Goal: Information Seeking & Learning: Learn about a topic

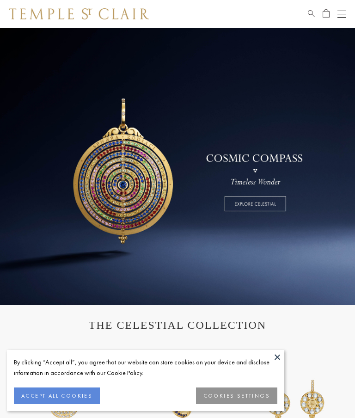
click at [74, 395] on button "ACCEPT ALL COOKIES" at bounding box center [57, 396] width 86 height 17
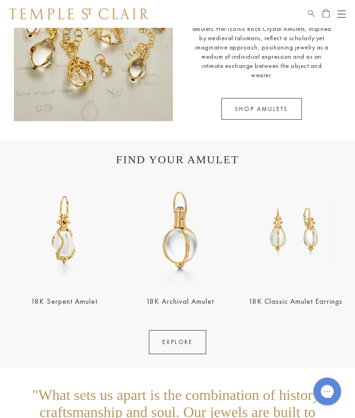
scroll to position [1139, 0]
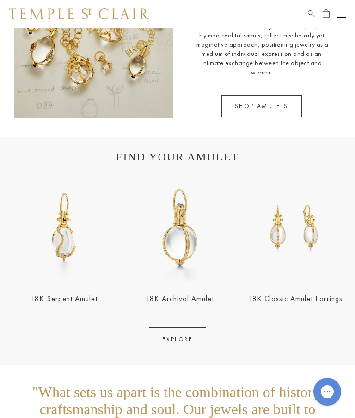
click at [290, 237] on img at bounding box center [296, 228] width 110 height 110
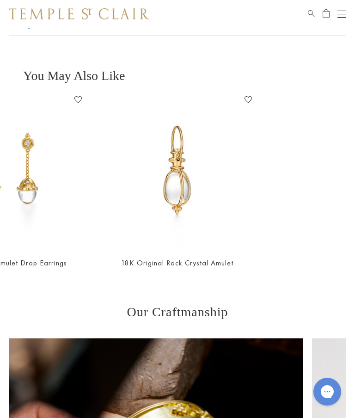
scroll to position [0, 512]
click at [177, 191] on img at bounding box center [177, 171] width 157 height 157
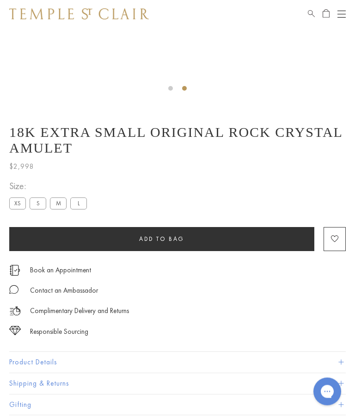
scroll to position [286, 0]
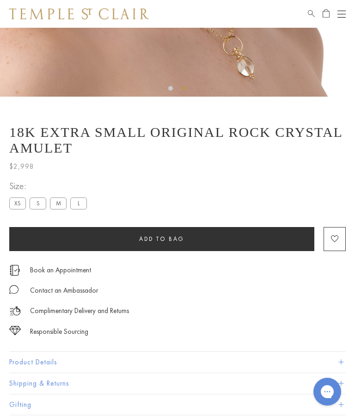
click at [82, 204] on label "L" at bounding box center [78, 204] width 17 height 12
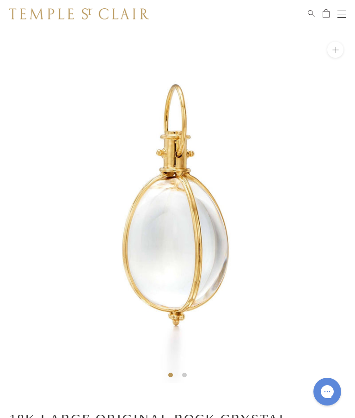
click at [347, 8] on div "Shop Shop Categories Amulets Pendants & Charms Lockets Chains & Leather Cords E…" at bounding box center [177, 14] width 355 height 28
click at [338, 18] on button "Open navigation" at bounding box center [342, 13] width 8 height 11
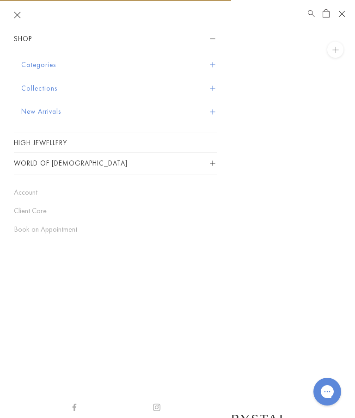
click at [212, 86] on span "Sidebar navigation" at bounding box center [212, 88] width 5 height 5
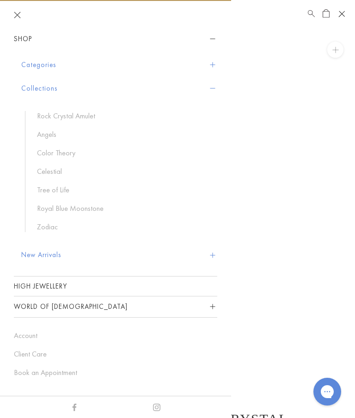
click at [88, 208] on link "Royal Blue Moonstone" at bounding box center [122, 209] width 171 height 10
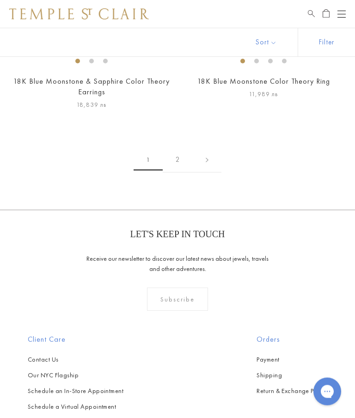
scroll to position [5719, 0]
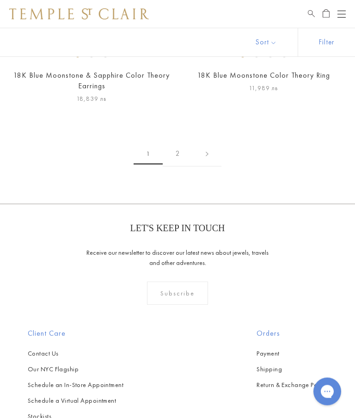
click at [177, 149] on link "2" at bounding box center [178, 154] width 30 height 25
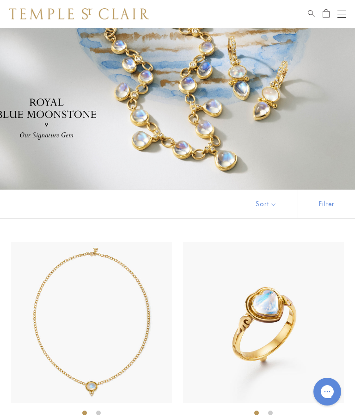
click at [345, 8] on button "Open navigation" at bounding box center [342, 13] width 8 height 11
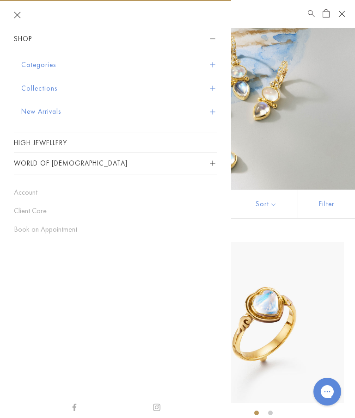
click at [213, 64] on span "Sidebar navigation" at bounding box center [212, 64] width 5 height 5
click at [43, 65] on button "Categories" at bounding box center [119, 65] width 196 height 24
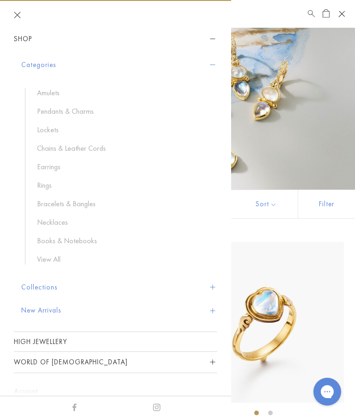
click at [47, 260] on link "View All" at bounding box center [122, 259] width 171 height 10
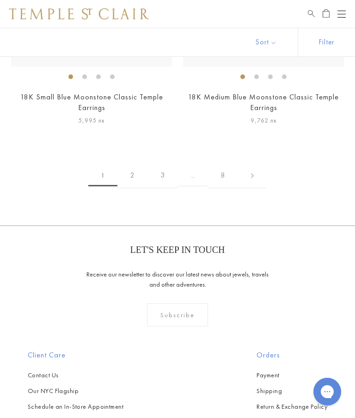
scroll to position [8869, 0]
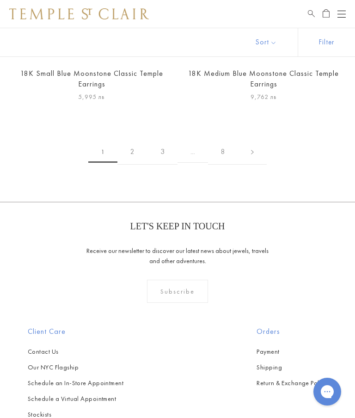
click at [251, 139] on link at bounding box center [252, 151] width 29 height 25
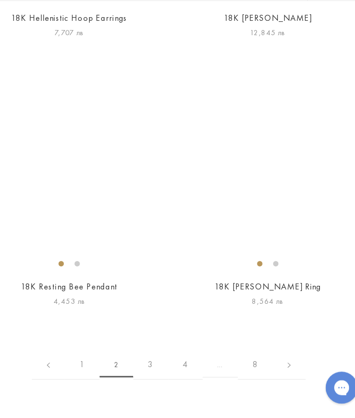
scroll to position [5615, 0]
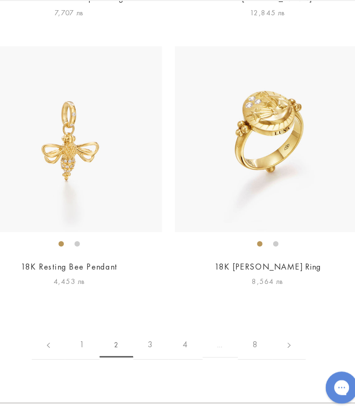
click at [147, 342] on link "3" at bounding box center [162, 354] width 30 height 25
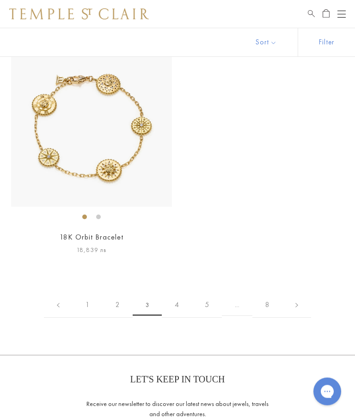
scroll to position [5723, 0]
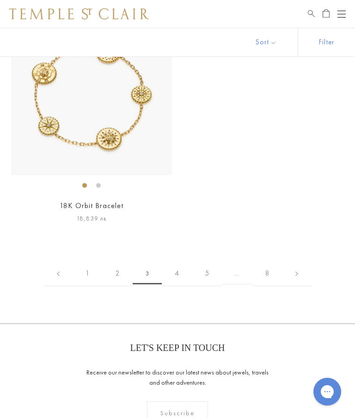
click at [178, 265] on link "4" at bounding box center [177, 273] width 30 height 25
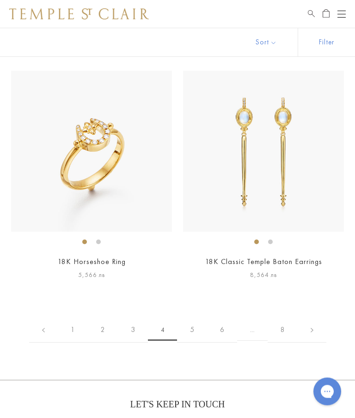
scroll to position [4512, 0]
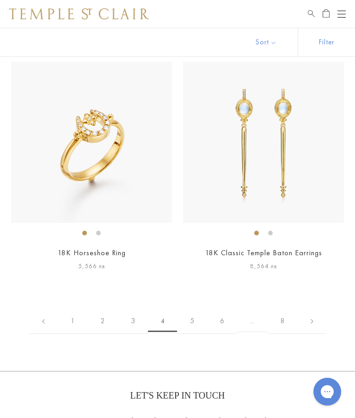
click at [199, 309] on link "5" at bounding box center [192, 321] width 30 height 25
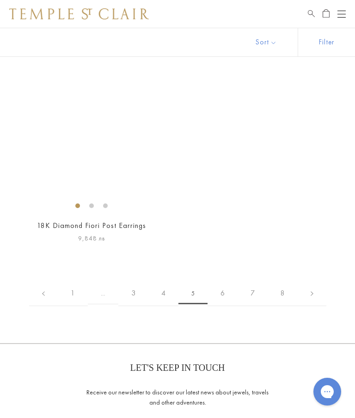
scroll to position [4780, 0]
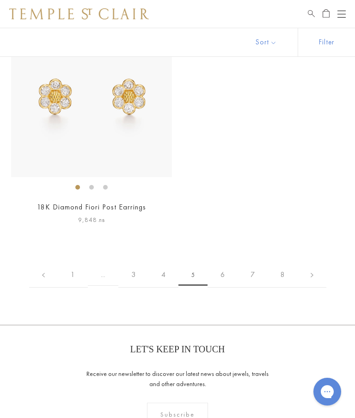
click at [217, 270] on link "6" at bounding box center [223, 274] width 30 height 25
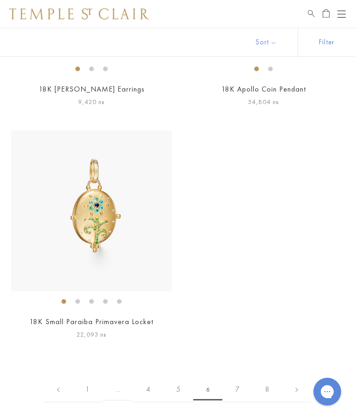
scroll to position [4746, 0]
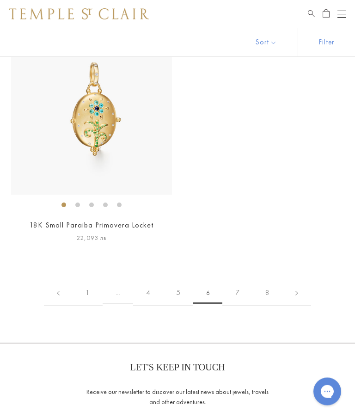
click at [242, 286] on link "7" at bounding box center [238, 293] width 30 height 25
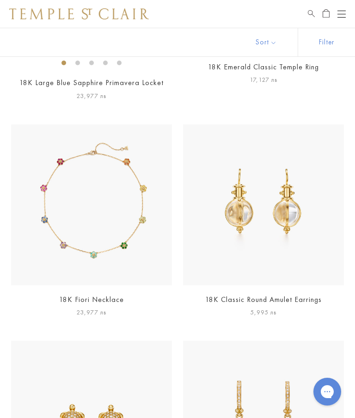
scroll to position [600, 0]
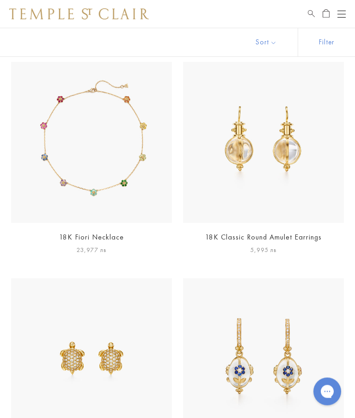
scroll to position [526, 0]
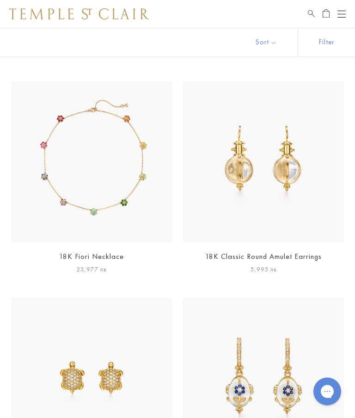
click at [277, 174] on img at bounding box center [263, 162] width 161 height 161
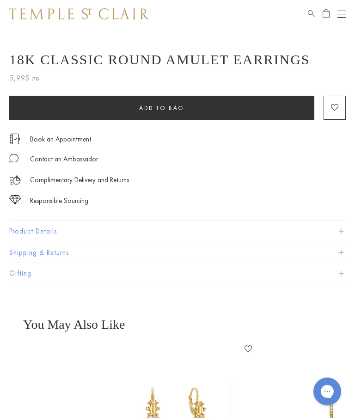
scroll to position [336, 0]
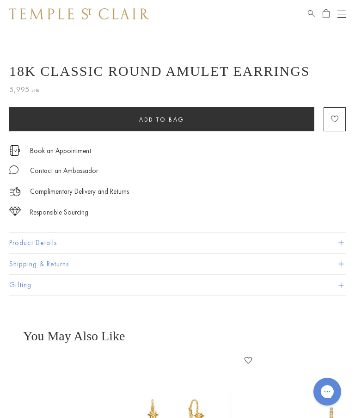
click at [346, 235] on button "Product Details" at bounding box center [177, 243] width 337 height 21
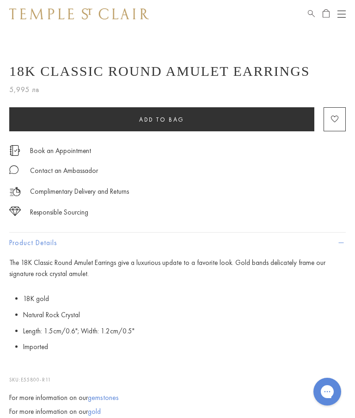
click at [339, 242] on span at bounding box center [341, 243] width 5 height 5
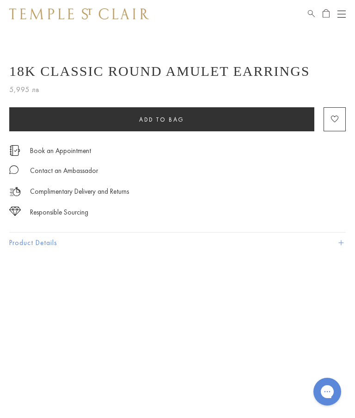
click at [337, 243] on button "Product Details" at bounding box center [177, 243] width 337 height 21
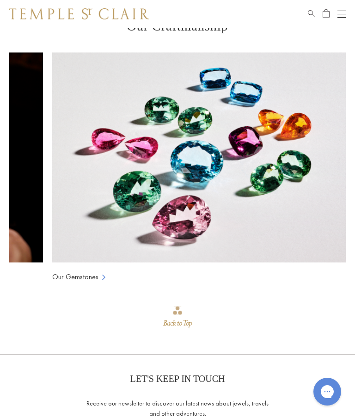
scroll to position [0, 261]
click at [345, 18] on button "Open navigation" at bounding box center [342, 13] width 8 height 11
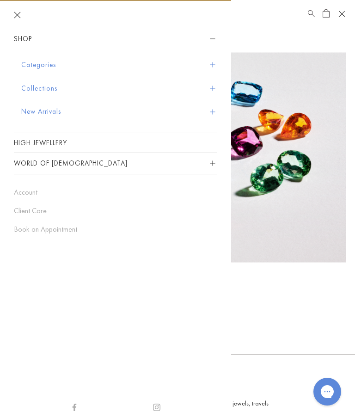
click at [345, 15] on button "Open navigation" at bounding box center [342, 14] width 14 height 14
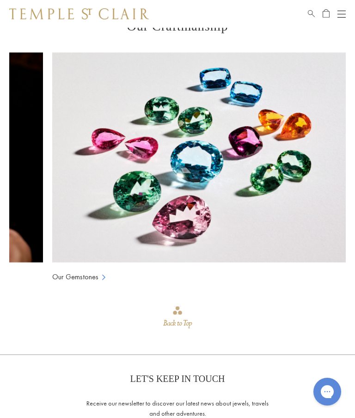
scroll to position [0, 260]
click at [342, 14] on div "Open navigation" at bounding box center [342, 14] width 8 height 0
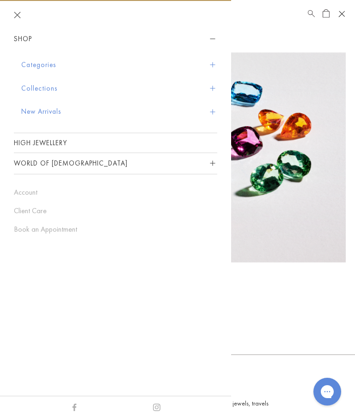
click at [212, 64] on span "Sidebar navigation" at bounding box center [212, 64] width 5 height 5
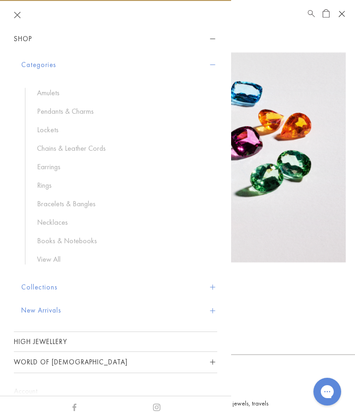
click at [46, 184] on link "Rings" at bounding box center [122, 185] width 171 height 10
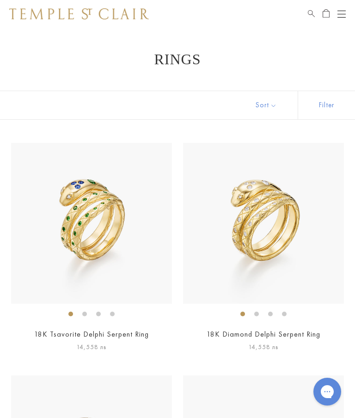
click at [266, 110] on button "Sort" at bounding box center [266, 105] width 63 height 28
click at [266, 107] on button "Sort" at bounding box center [266, 105] width 63 height 28
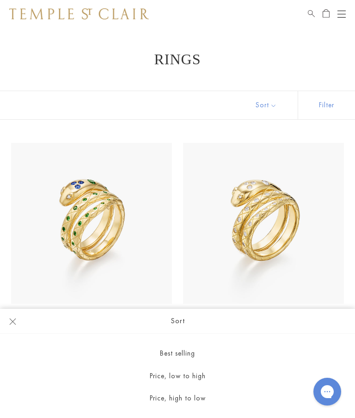
click at [327, 102] on button "Filter" at bounding box center [326, 105] width 57 height 28
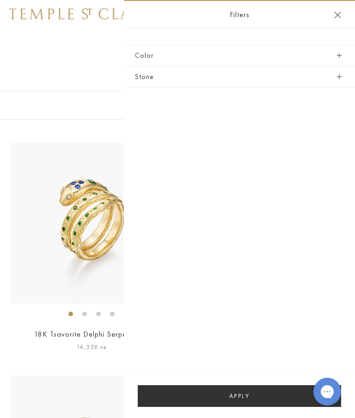
click at [339, 77] on span "button" at bounding box center [339, 76] width 5 height 5
click at [336, 77] on button "Stone" at bounding box center [239, 77] width 209 height 21
click at [339, 76] on span "button" at bounding box center [339, 76] width 5 height 5
click at [336, 78] on button "Stone" at bounding box center [239, 77] width 209 height 21
click at [341, 52] on button "Color" at bounding box center [239, 55] width 209 height 21
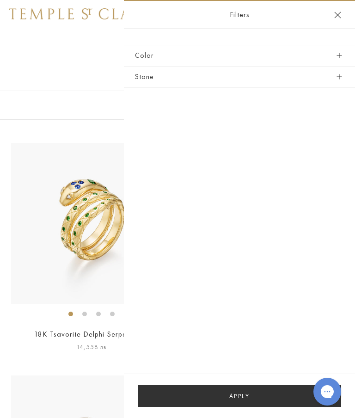
click at [344, 15] on header "Filters" at bounding box center [239, 15] width 231 height 28
click at [78, 118] on div "Filter Sort Color Blue Gold Green Multicolored Orange Pink Purple Red Yellow" at bounding box center [177, 105] width 355 height 29
click at [336, 18] on button "Close navigation" at bounding box center [337, 15] width 7 height 7
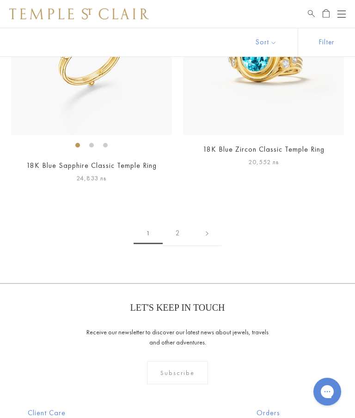
scroll to position [4806, 0]
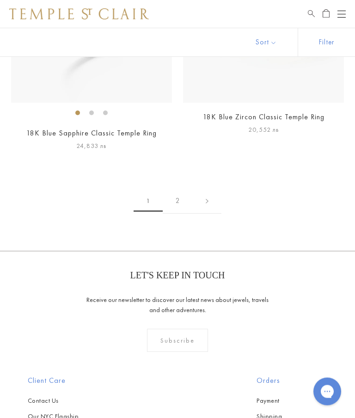
click at [178, 196] on link "2" at bounding box center [178, 201] width 30 height 25
